Goal: Find specific page/section: Find specific page/section

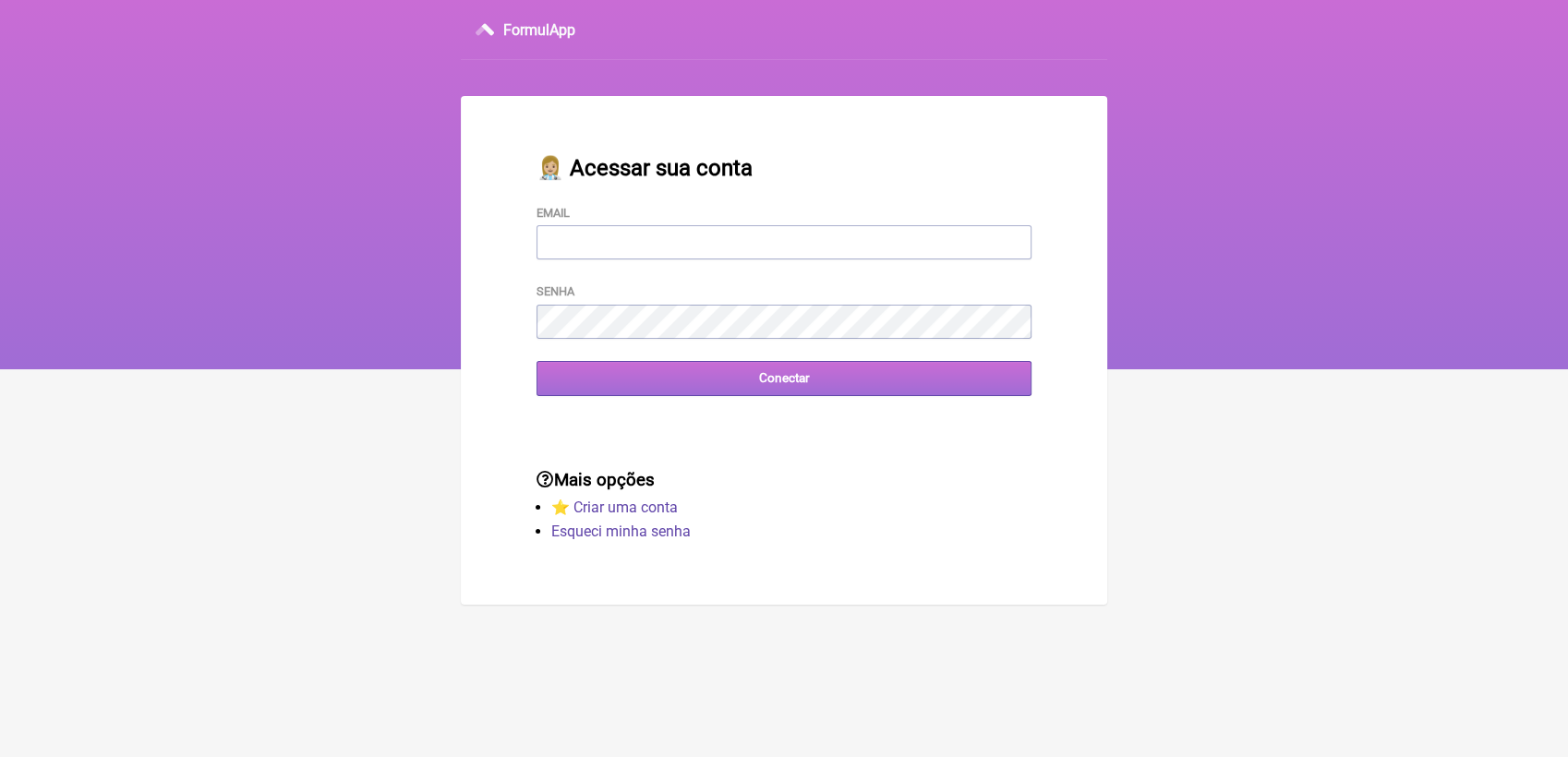
type input "[EMAIL_ADDRESS][DOMAIN_NAME]"
click at [795, 388] on input "Conectar" at bounding box center [784, 378] width 495 height 35
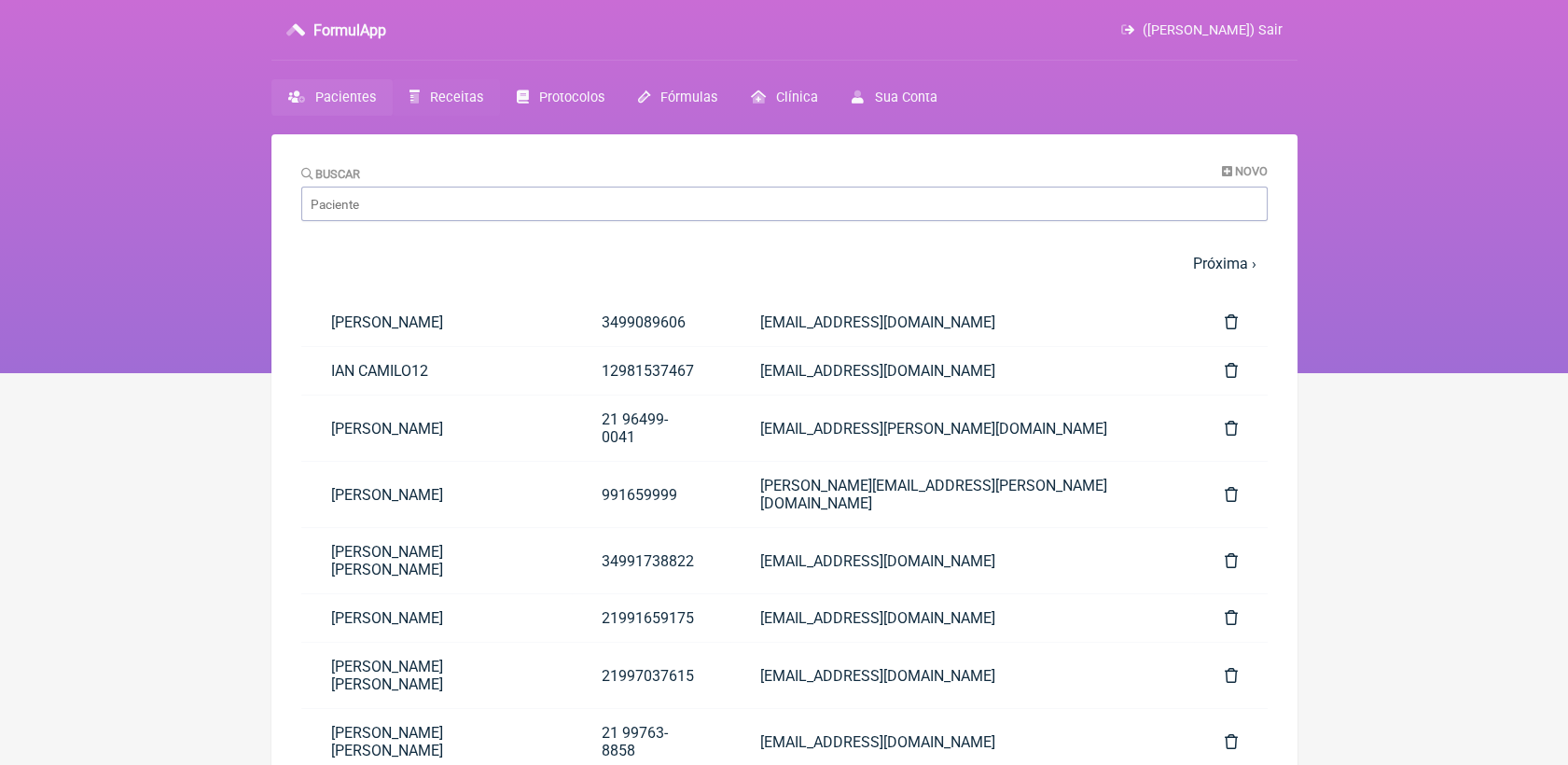
click at [458, 101] on span "Receitas" at bounding box center [456, 97] width 53 height 16
